Goal: Find specific page/section

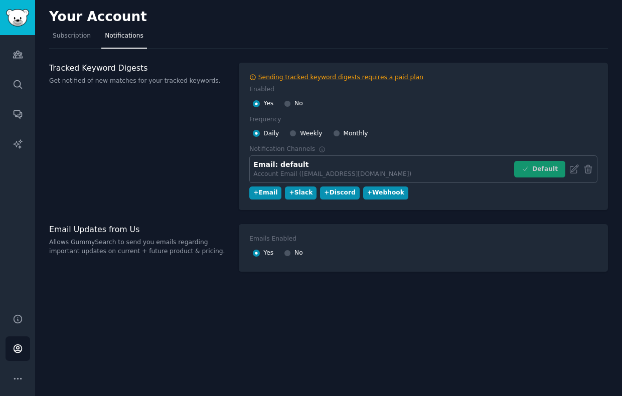
click at [269, 77] on div "Sending tracked keyword digests requires a paid plan" at bounding box center [340, 77] width 165 height 9
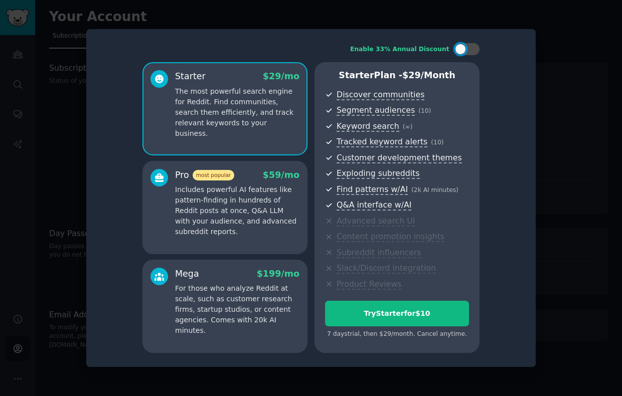
click at [570, 99] on div at bounding box center [311, 198] width 622 height 396
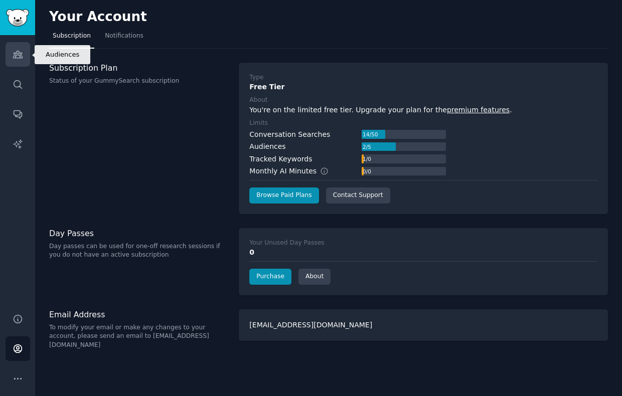
click at [18, 57] on icon "Sidebar" at bounding box center [18, 54] width 11 height 11
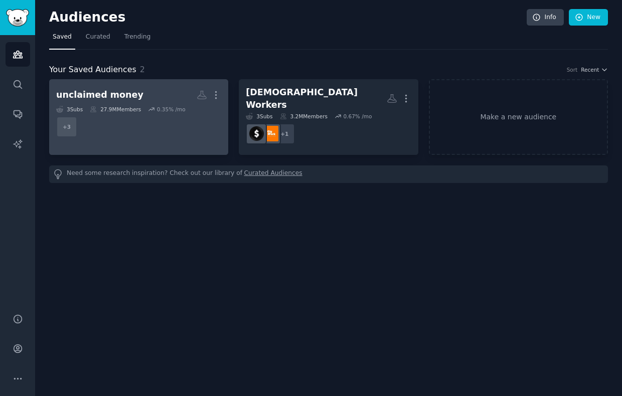
click at [118, 91] on div "unclaimed money" at bounding box center [99, 95] width 87 height 13
